Goal: Task Accomplishment & Management: Use online tool/utility

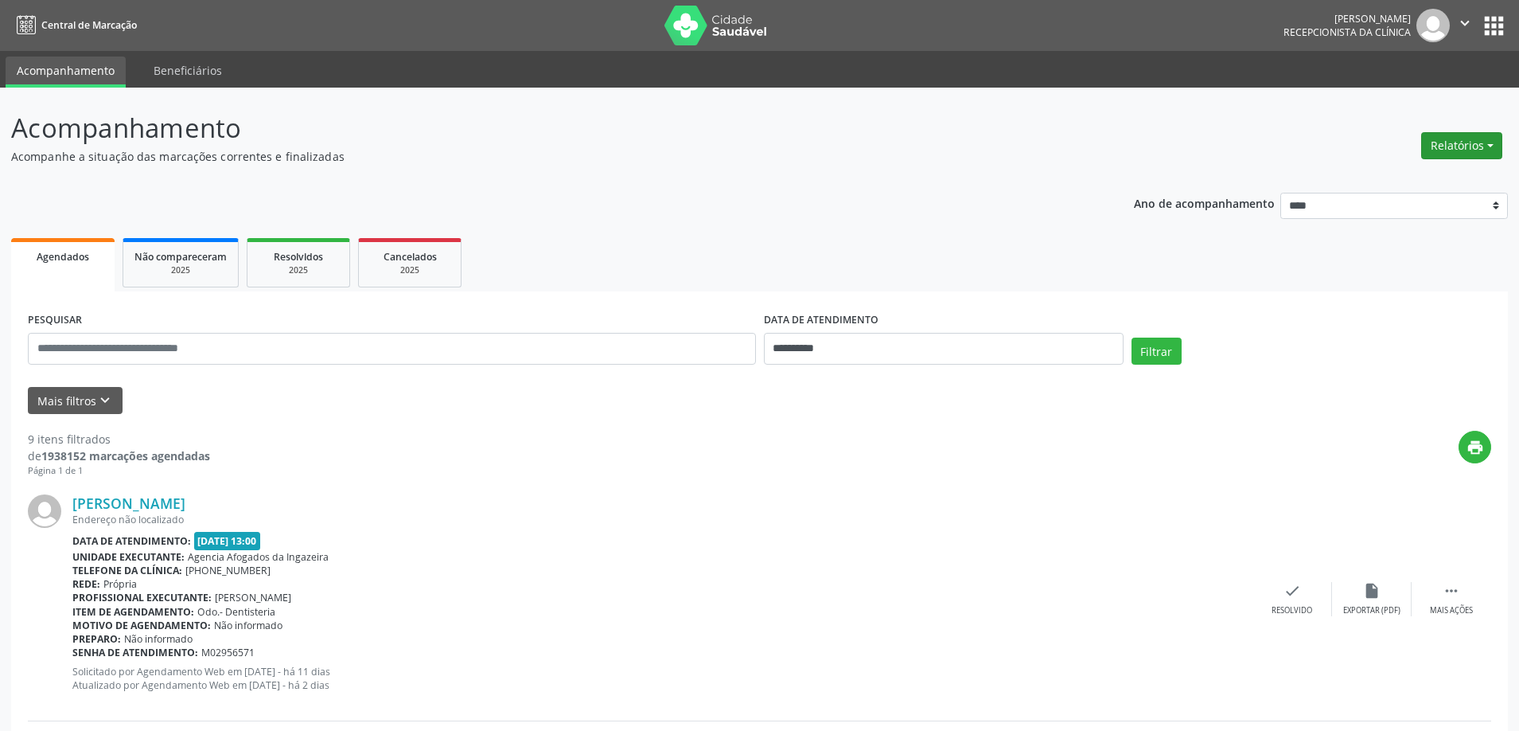
click at [1462, 149] on button "Relatórios" at bounding box center [1461, 145] width 81 height 27
click at [1378, 180] on link "Agendamentos" at bounding box center [1417, 180] width 171 height 22
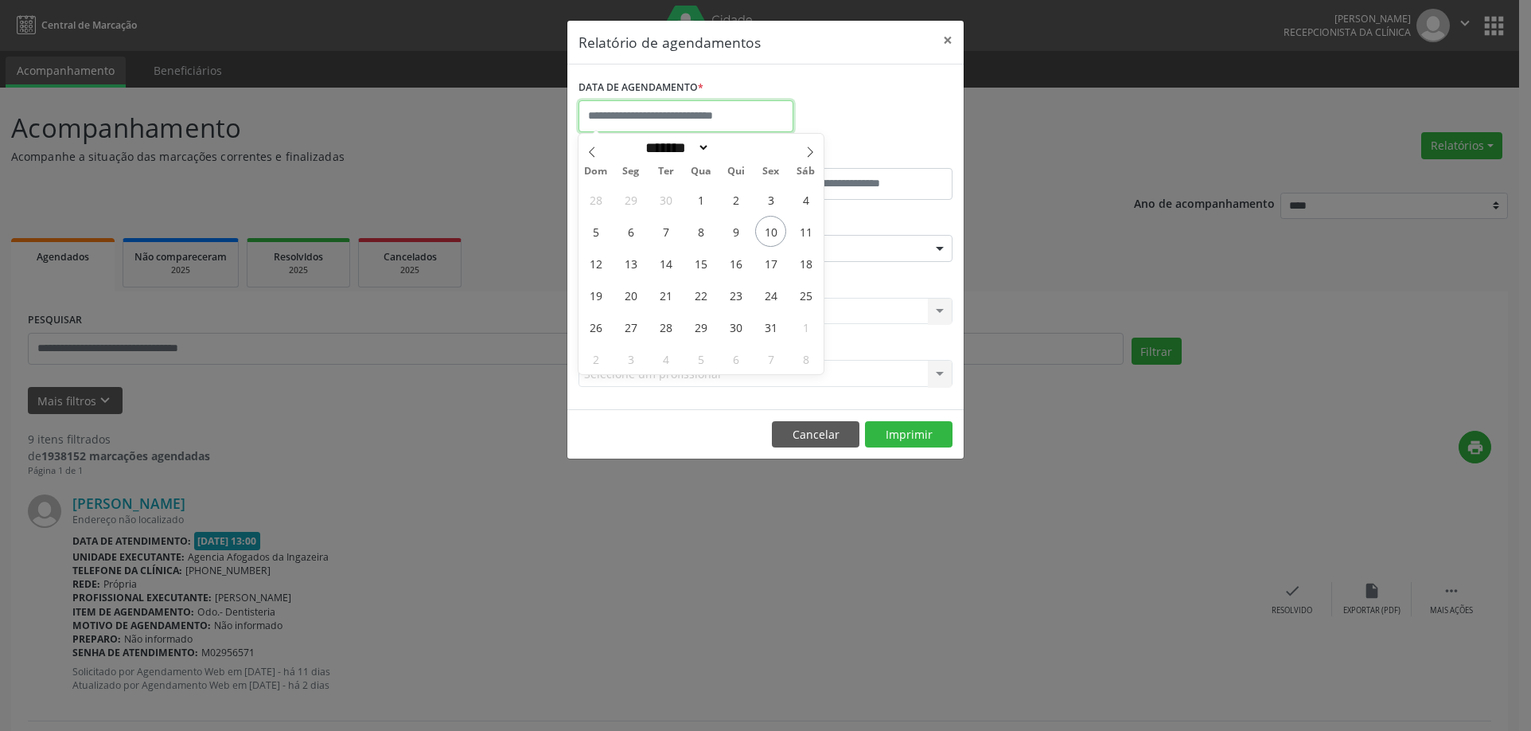
click at [674, 108] on input "text" at bounding box center [686, 116] width 215 height 32
click at [763, 229] on span "10" at bounding box center [770, 231] width 31 height 31
type input "**********"
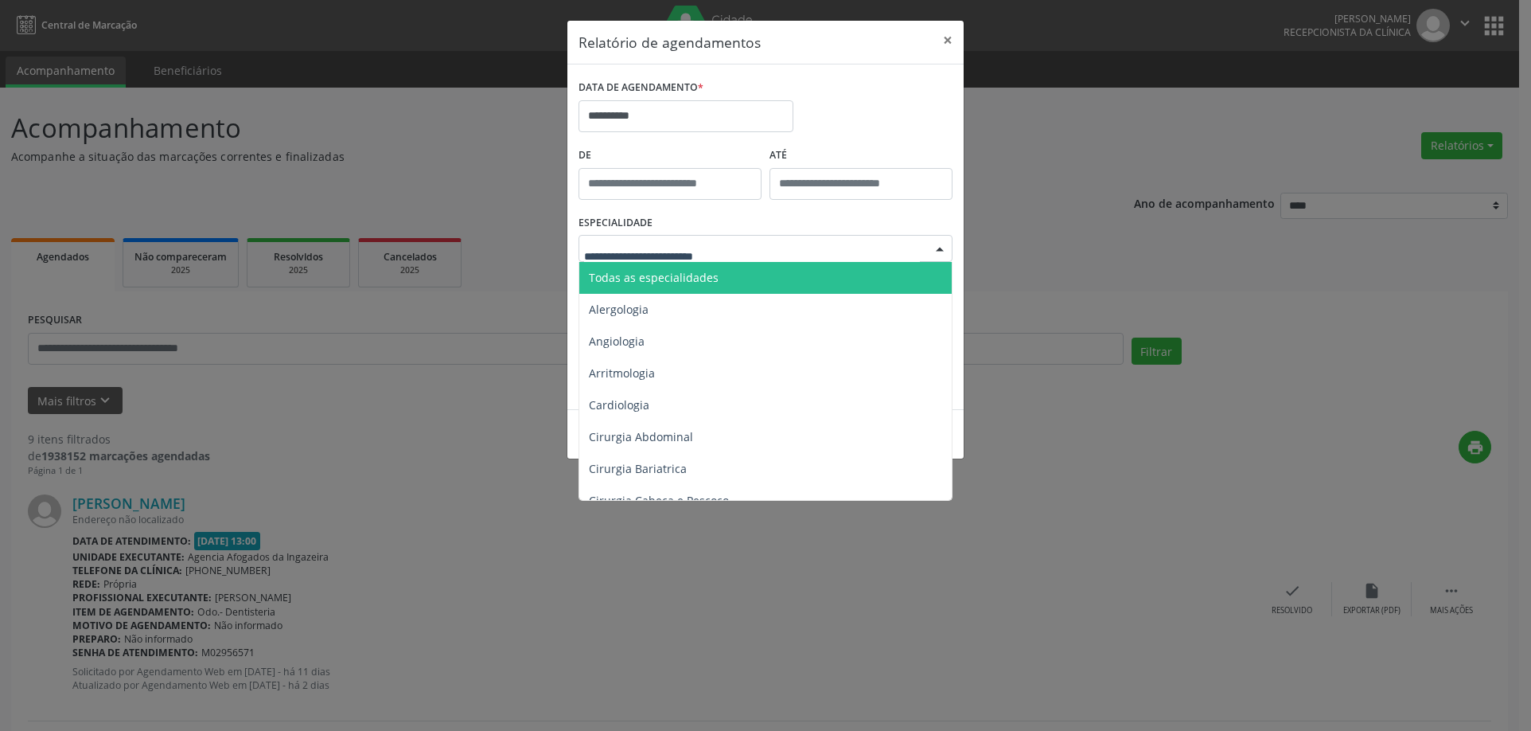
click at [745, 250] on div at bounding box center [766, 248] width 374 height 27
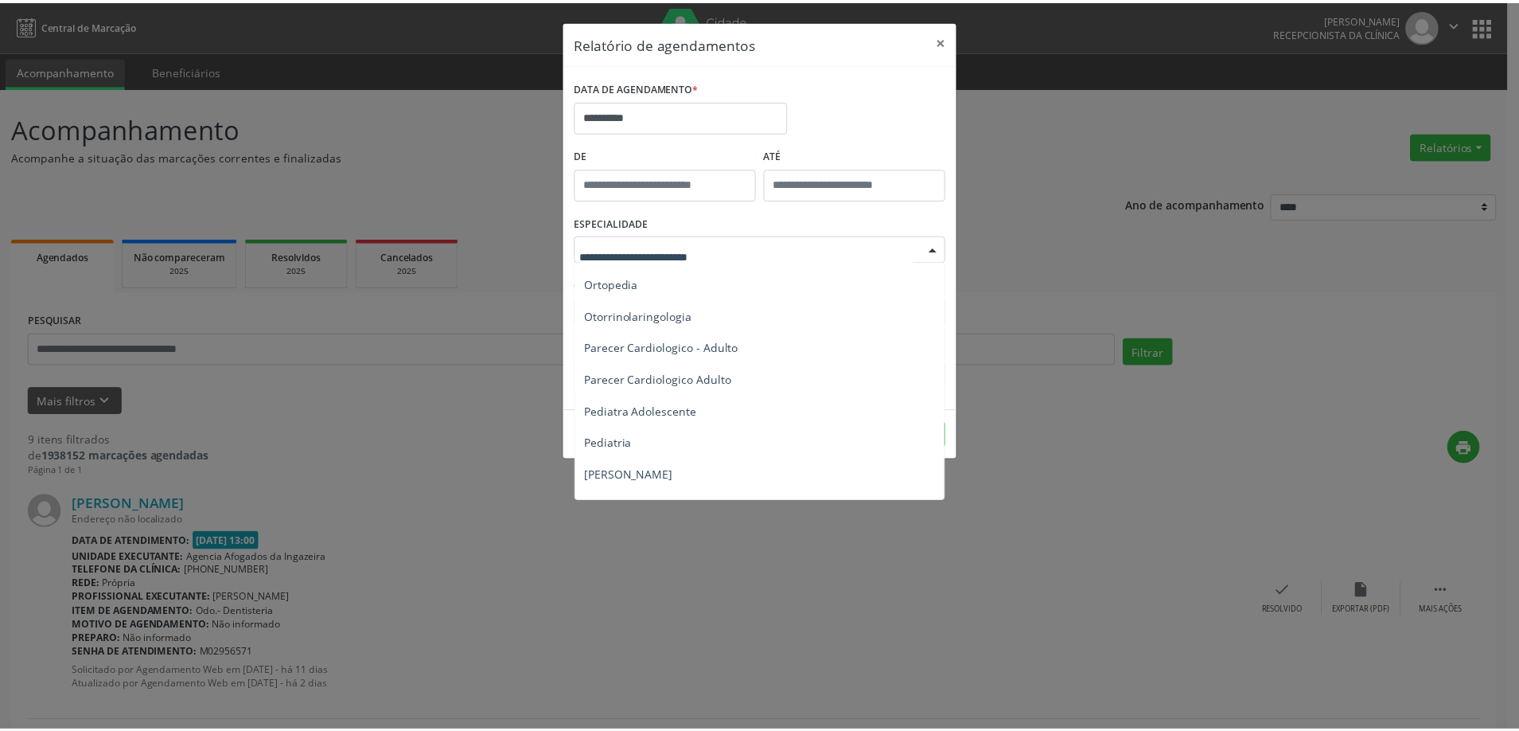
scroll to position [2375, 0]
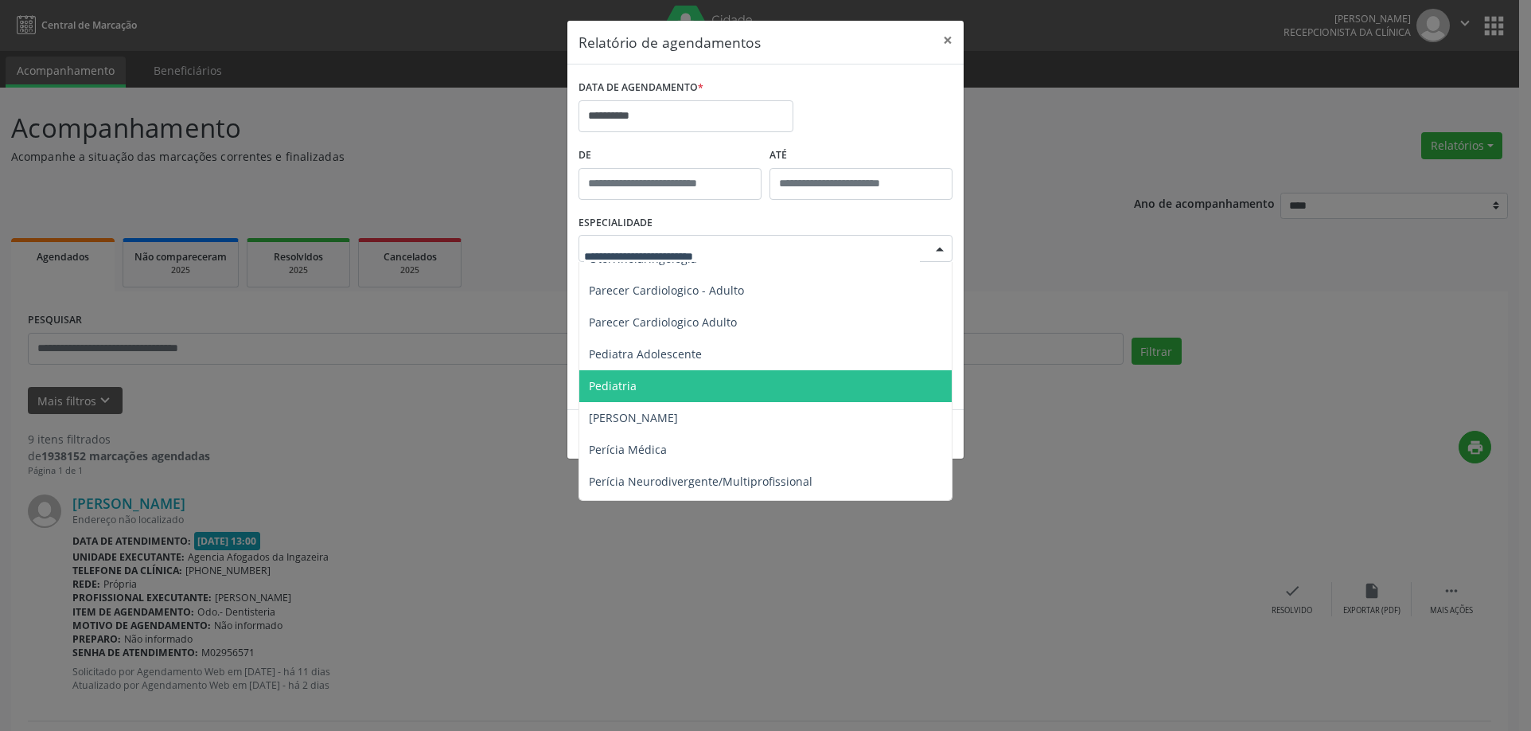
click at [774, 380] on span "Pediatria" at bounding box center [766, 386] width 375 height 32
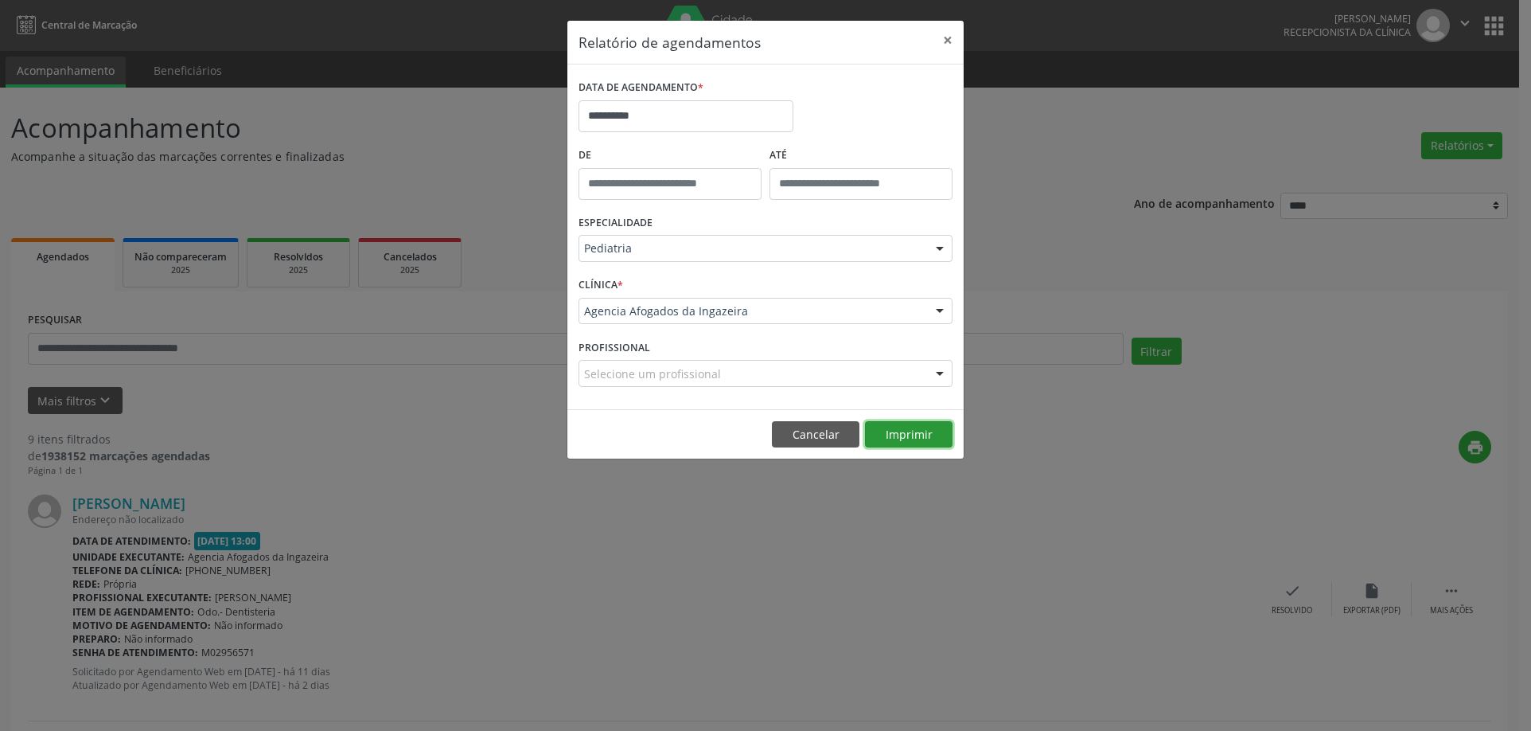
click at [901, 434] on button "Imprimir" at bounding box center [909, 434] width 88 height 27
click at [949, 38] on button "×" at bounding box center [948, 40] width 32 height 39
